Goal: Transaction & Acquisition: Purchase product/service

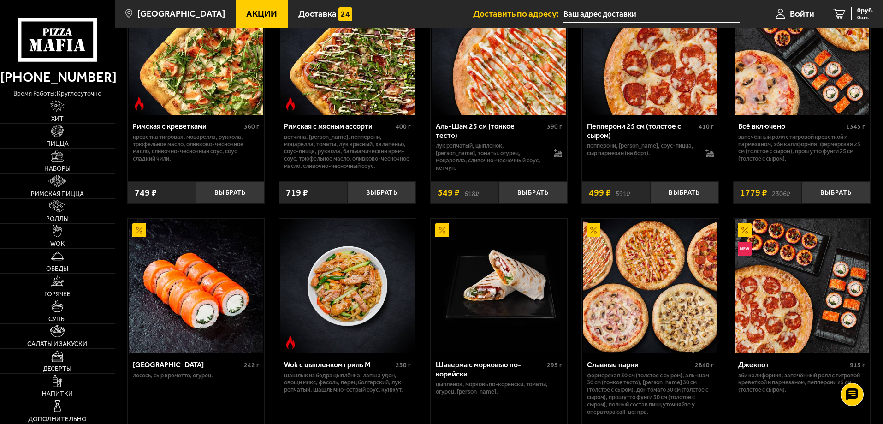
scroll to position [323, 0]
click at [198, 92] on img at bounding box center [196, 47] width 135 height 135
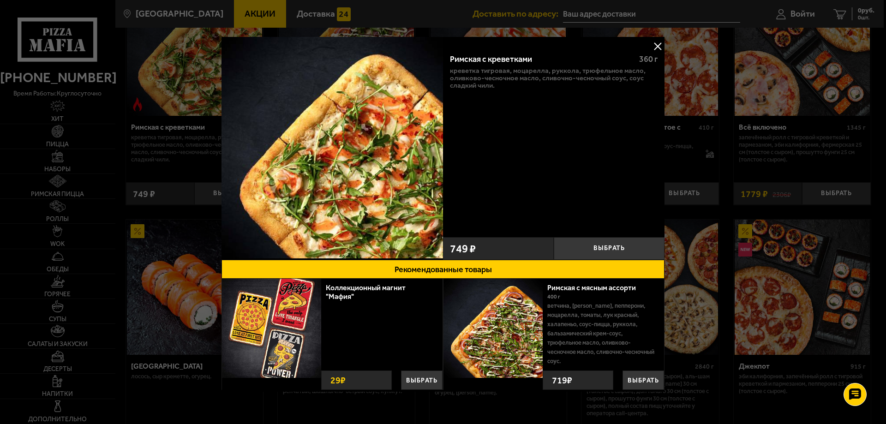
click at [735, 158] on div at bounding box center [443, 212] width 886 height 424
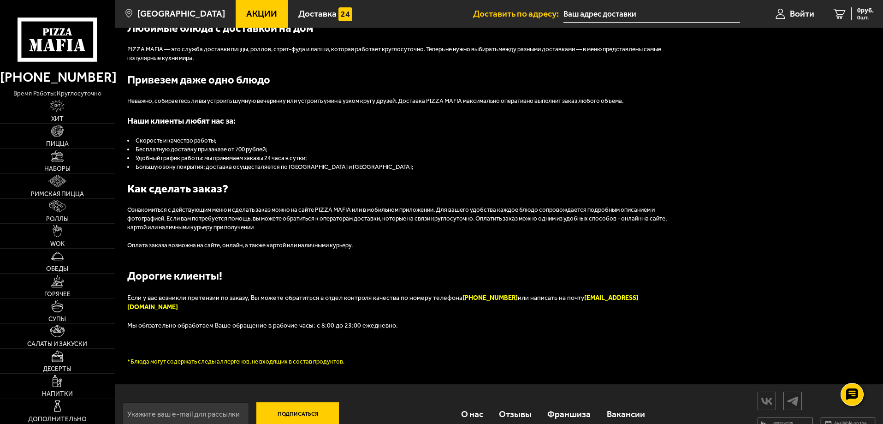
scroll to position [1042, 0]
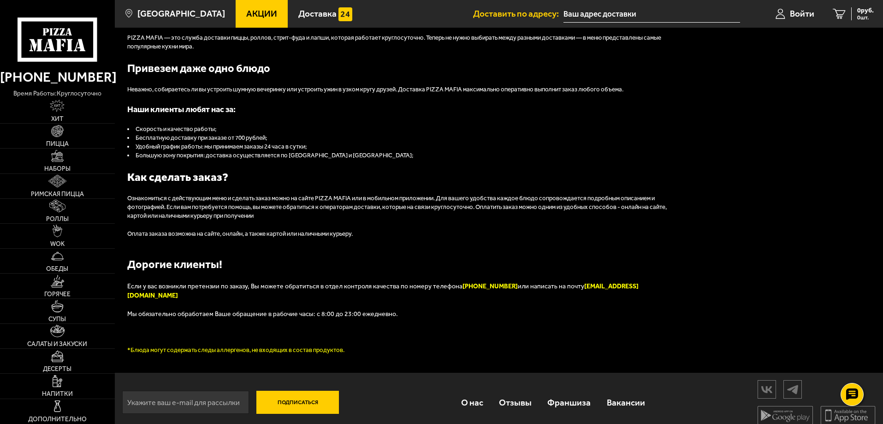
click at [614, 112] on h3 "Наши клиенты любят нас за:" at bounding box center [404, 109] width 554 height 12
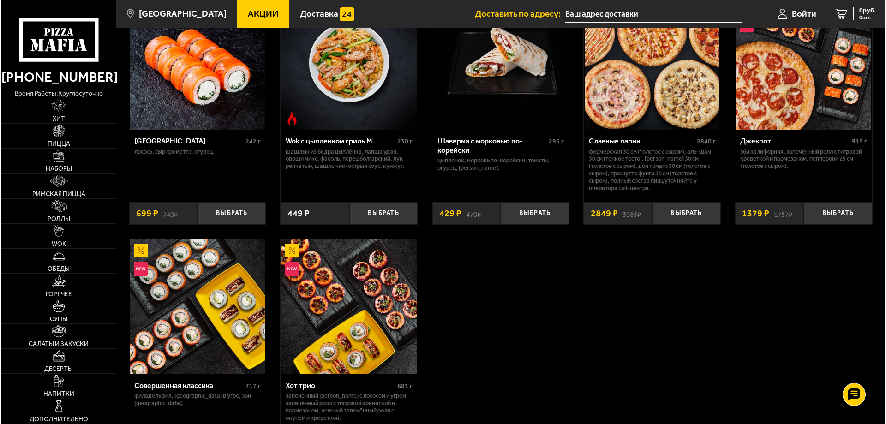
scroll to position [535, 0]
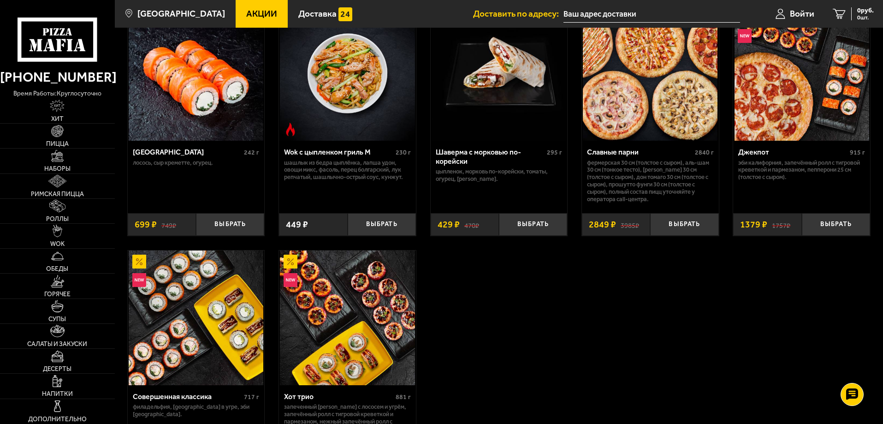
click at [351, 35] on img at bounding box center [347, 73] width 135 height 135
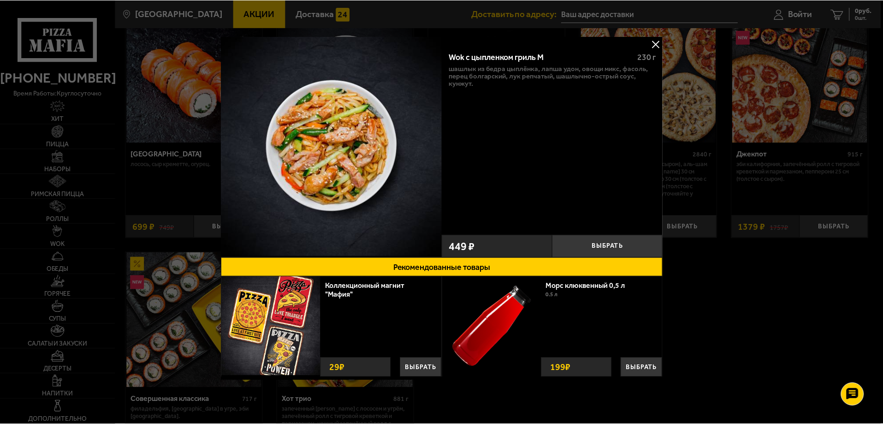
scroll to position [3, 0]
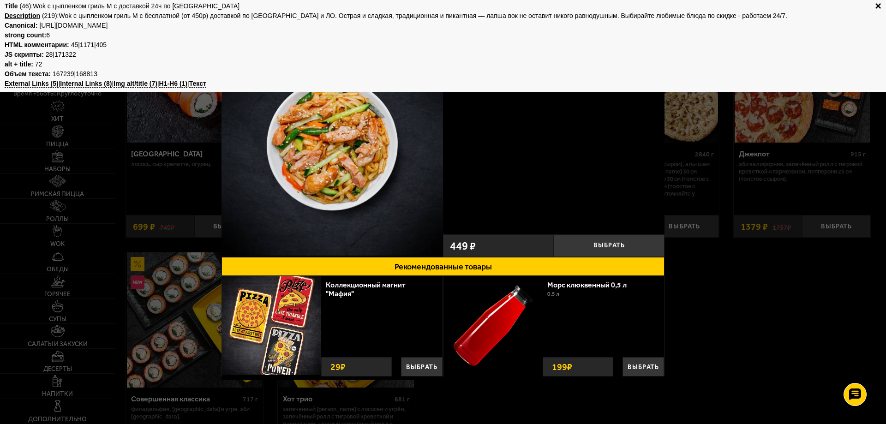
click at [329, 35] on p "strong count: 6" at bounding box center [443, 35] width 876 height 8
click at [879, 6] on b "×" at bounding box center [878, 4] width 6 height 4
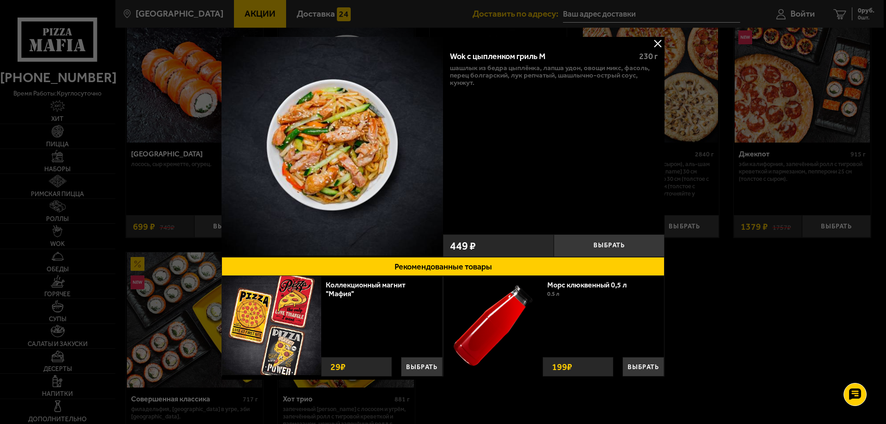
click at [655, 46] on button at bounding box center [657, 43] width 14 height 14
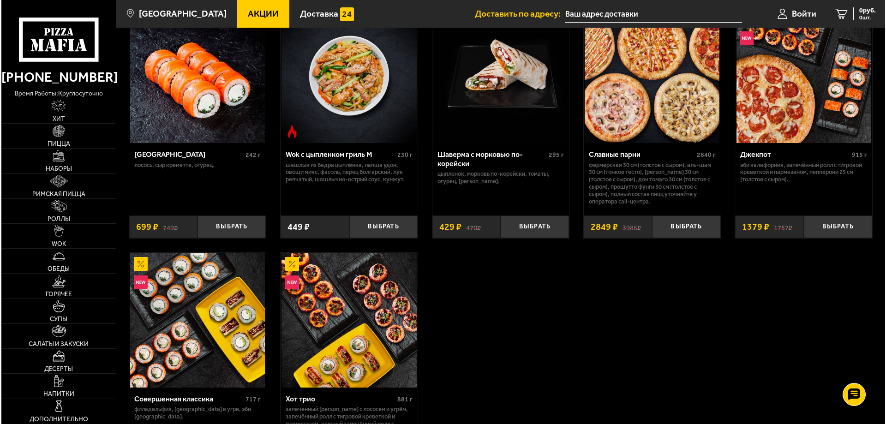
scroll to position [535, 0]
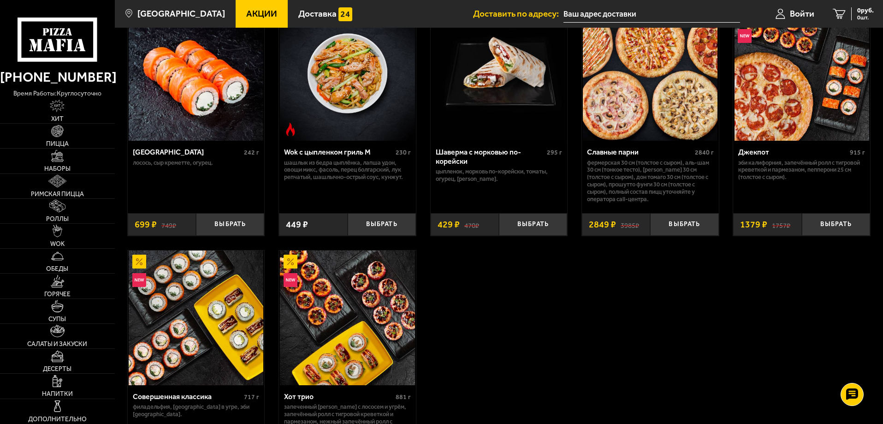
click at [348, 83] on img at bounding box center [347, 73] width 135 height 135
